Goal: Use online tool/utility: Utilize a website feature to perform a specific function

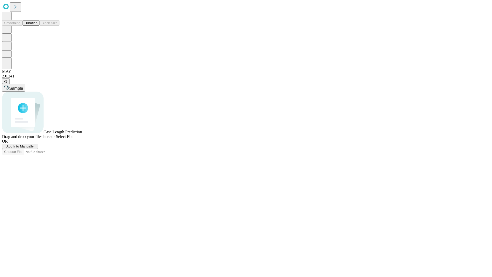
click at [37, 26] on button "Duration" at bounding box center [31, 22] width 17 height 5
click at [23, 86] on span "Sample" at bounding box center [16, 88] width 14 height 4
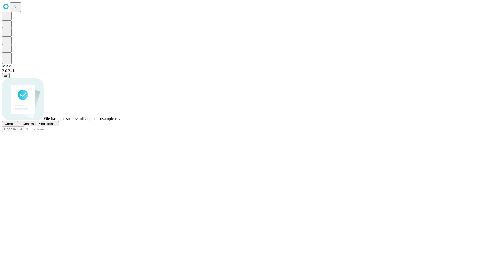
click at [54, 125] on span "Generate Predictions" at bounding box center [38, 124] width 32 height 4
